Goal: Go to known website: Access a specific website the user already knows

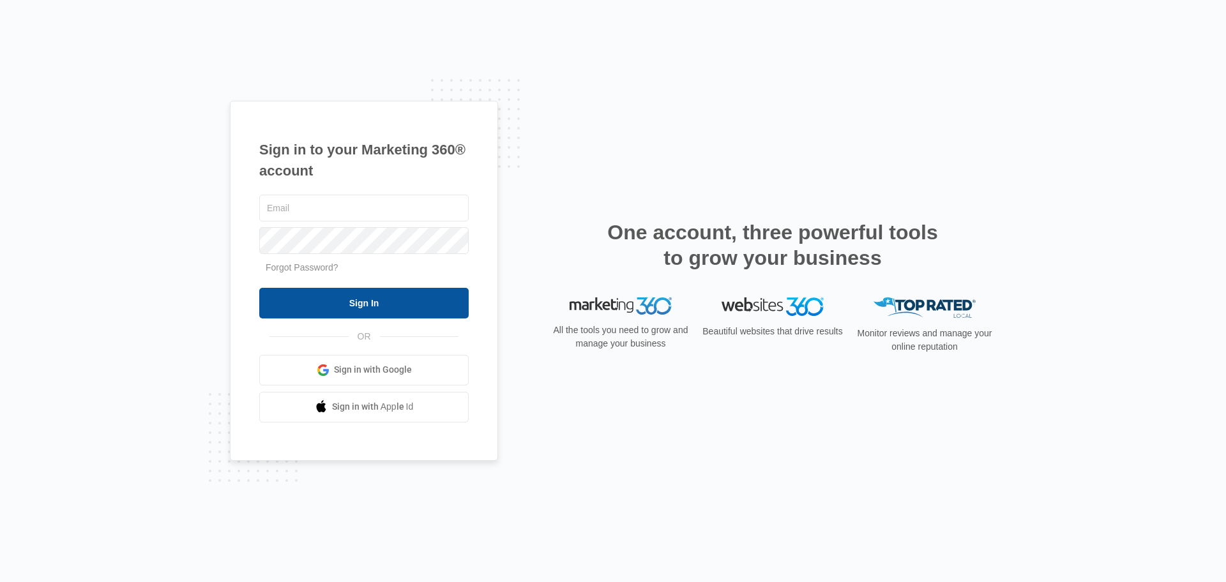
type input "[EMAIL_ADDRESS][DOMAIN_NAME]"
click at [398, 301] on input "Sign In" at bounding box center [363, 303] width 209 height 31
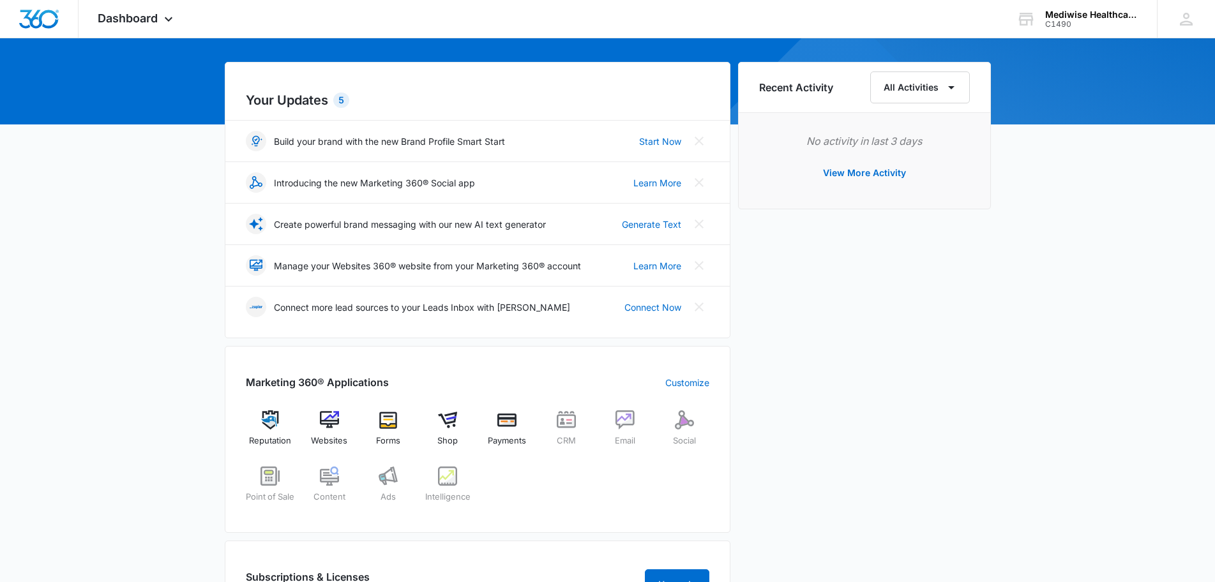
scroll to position [128, 0]
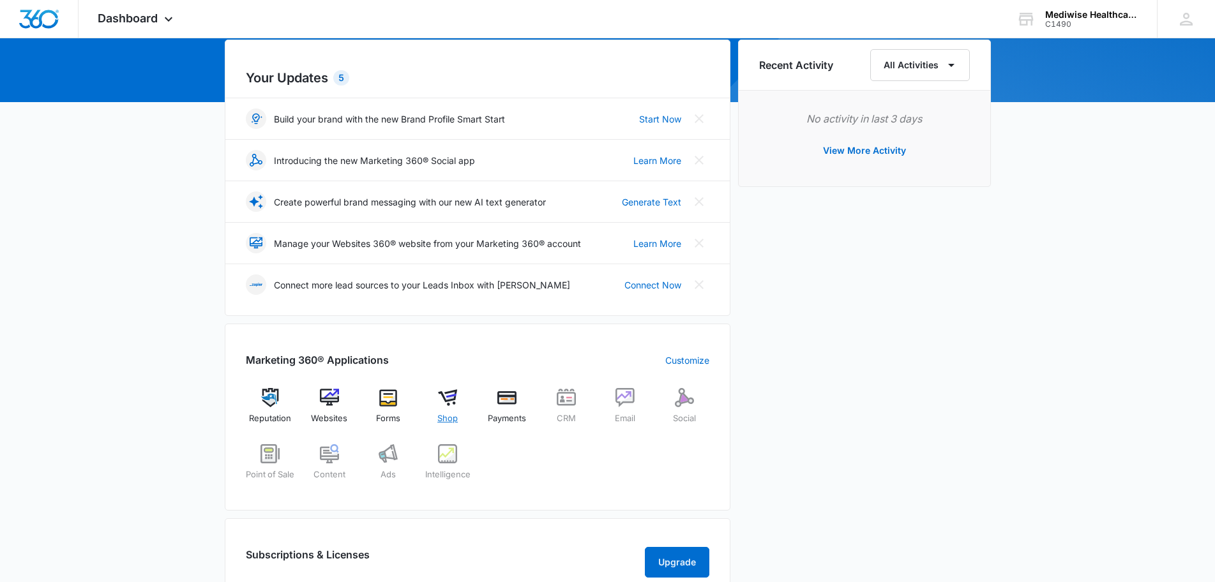
click at [447, 393] on img at bounding box center [447, 397] width 19 height 19
